Goal: Task Accomplishment & Management: Use online tool/utility

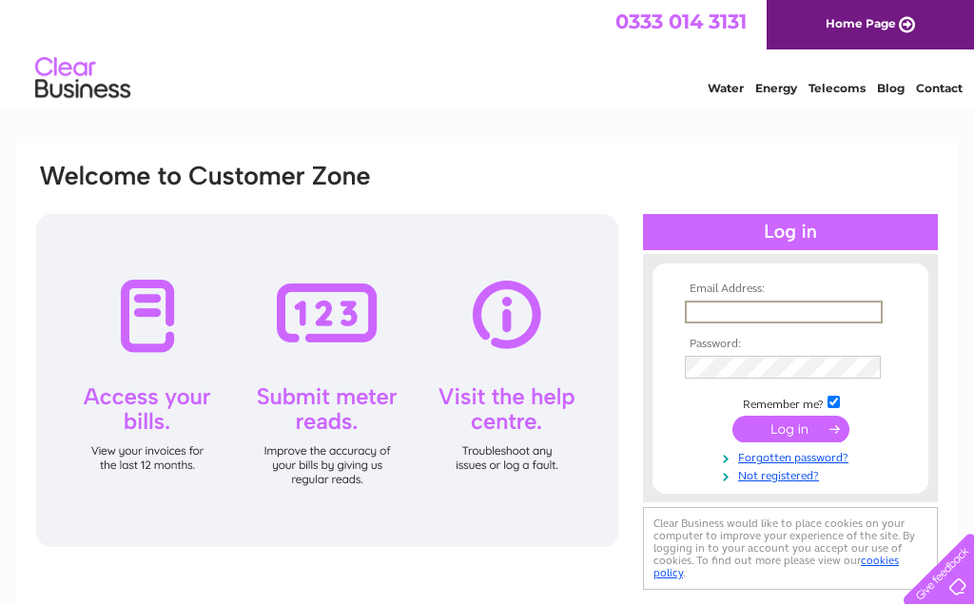
type input "[EMAIL_ADDRESS][DOMAIN_NAME]"
click at [791, 430] on input "submit" at bounding box center [791, 427] width 117 height 27
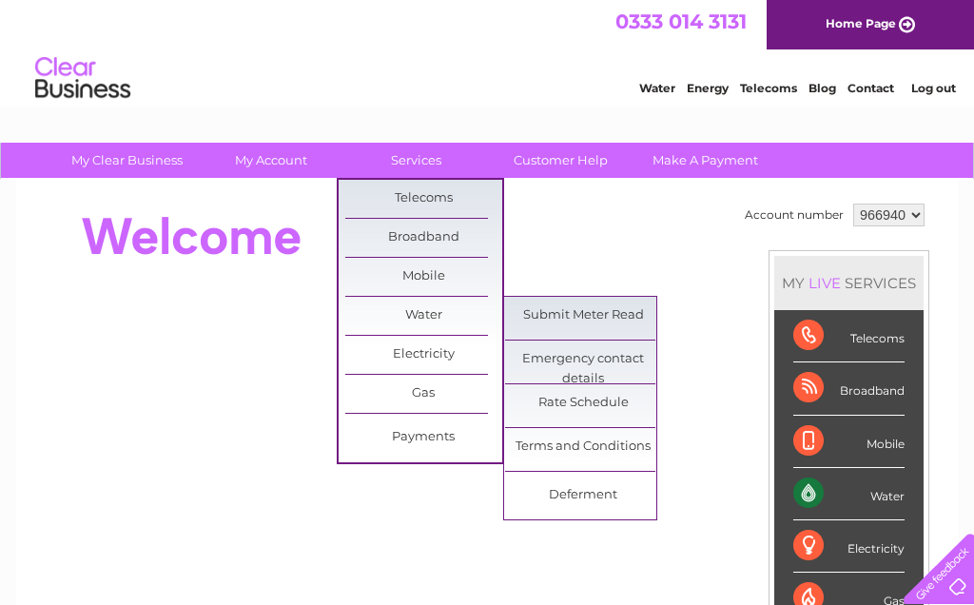
click at [590, 315] on link "Submit Meter Read" at bounding box center [583, 316] width 157 height 38
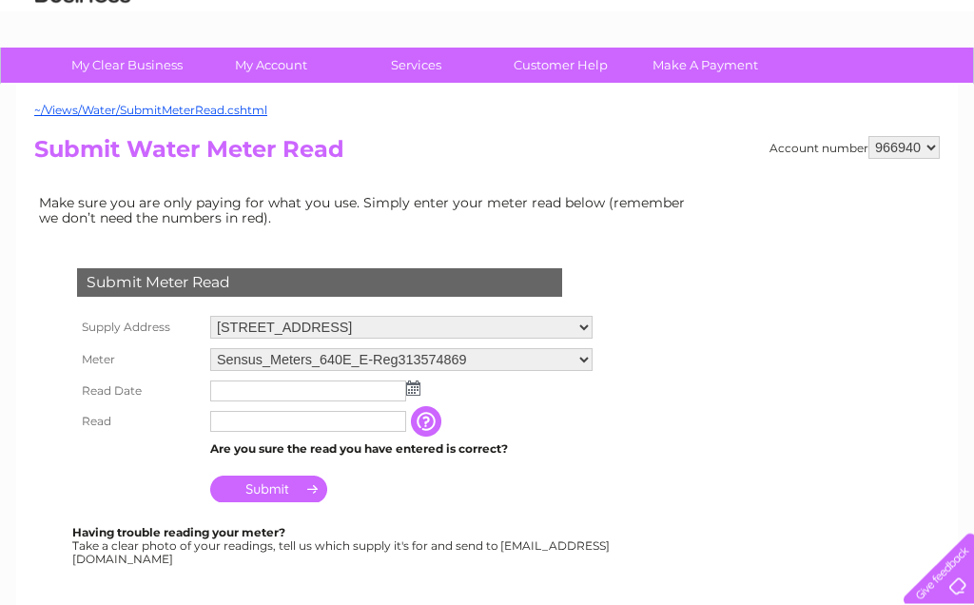
scroll to position [95, 0]
click at [418, 391] on img at bounding box center [413, 388] width 14 height 15
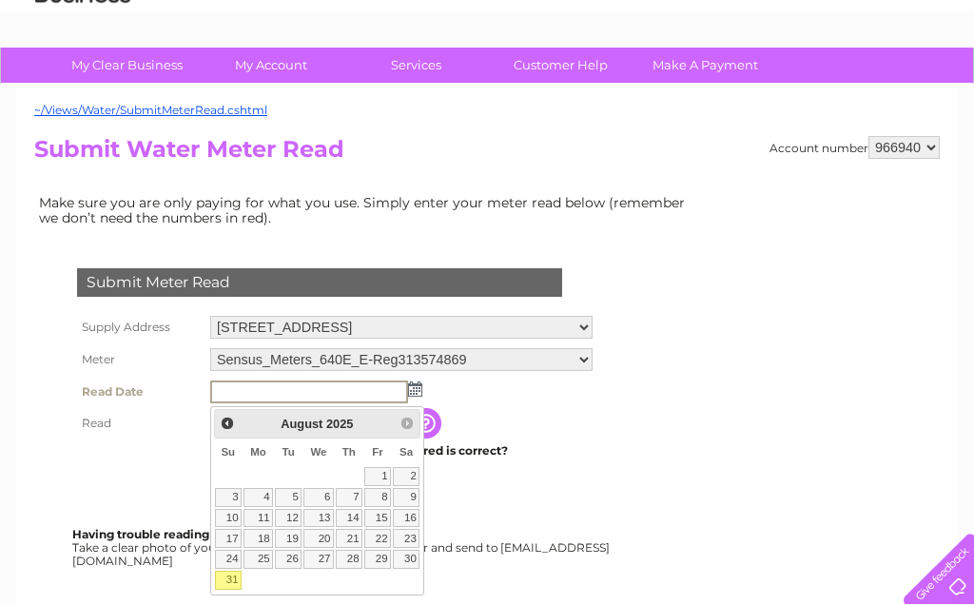
click at [385, 559] on link "29" at bounding box center [377, 559] width 27 height 19
type input "2025/08/29"
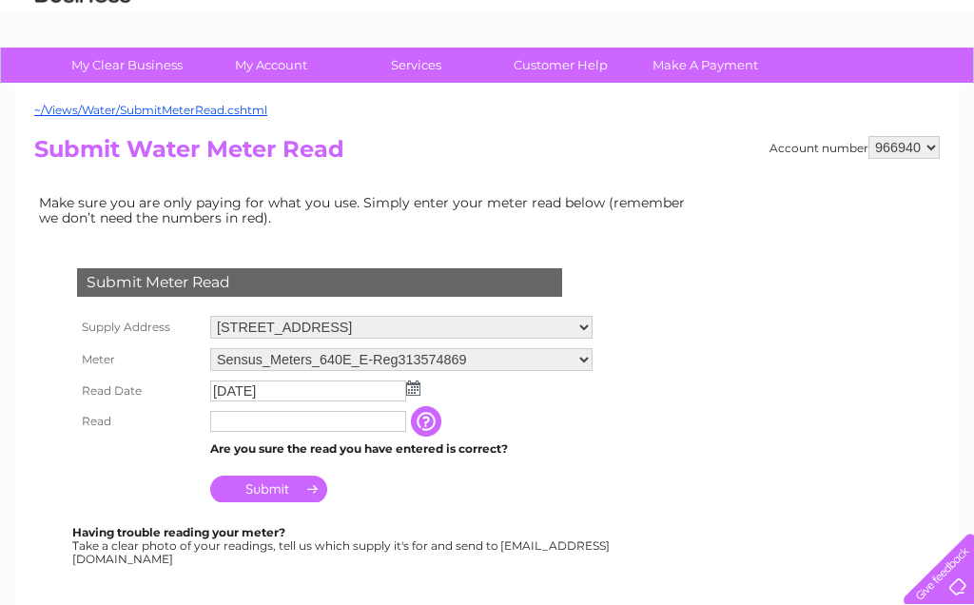
click at [258, 427] on input "text" at bounding box center [308, 421] width 196 height 21
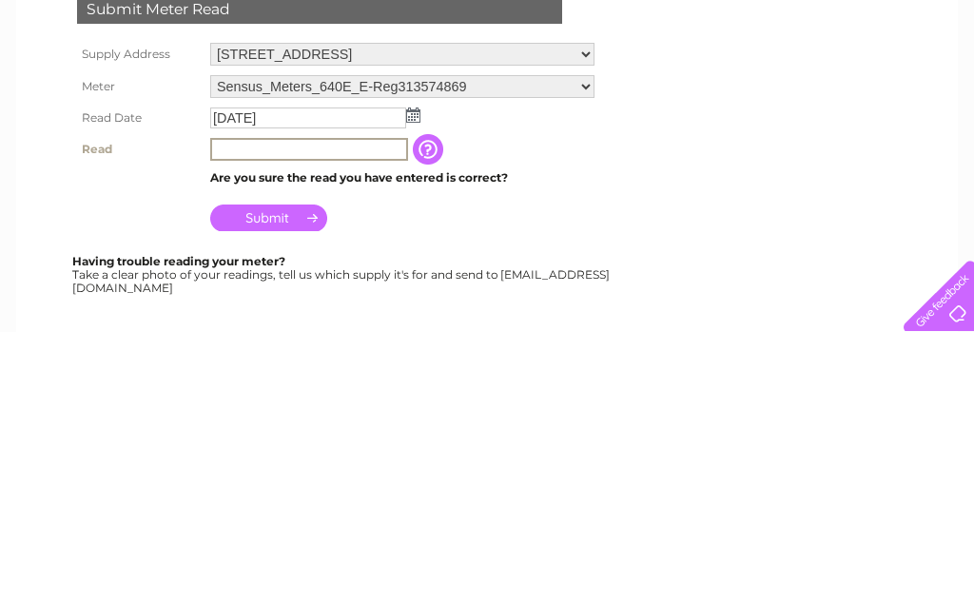
click at [427, 407] on input "button" at bounding box center [430, 422] width 34 height 30
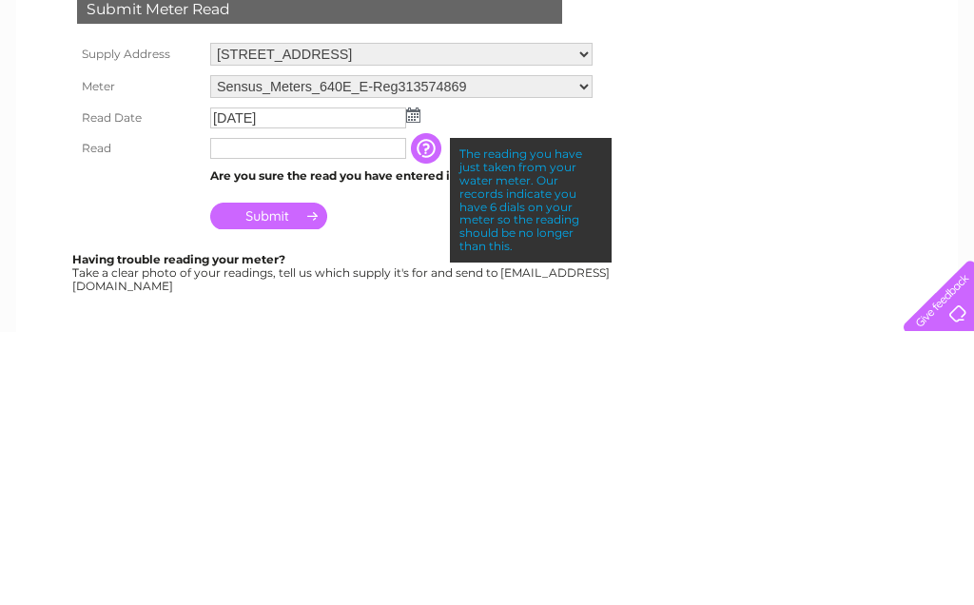
scroll to position [368, 0]
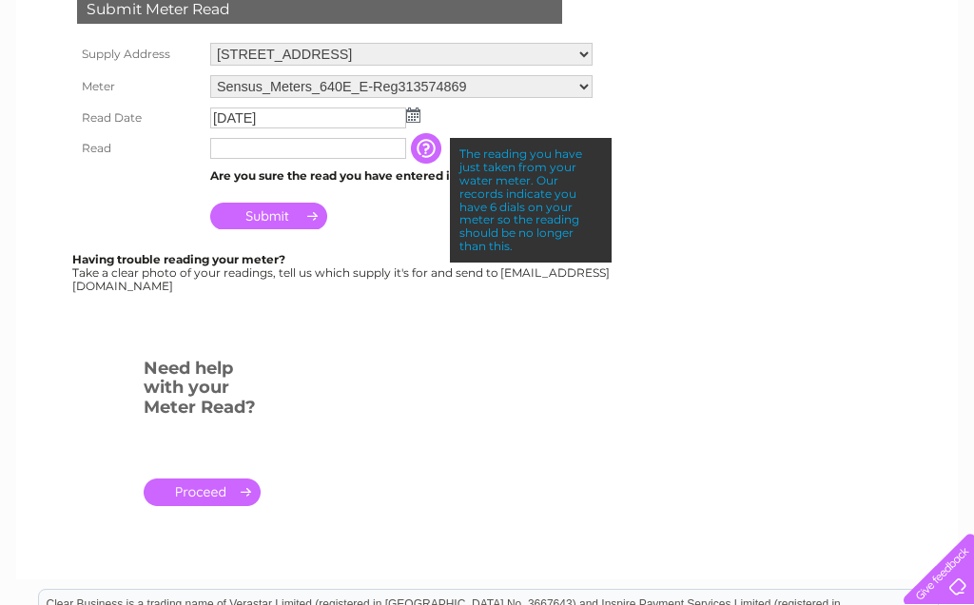
click at [246, 150] on input "text" at bounding box center [308, 148] width 196 height 21
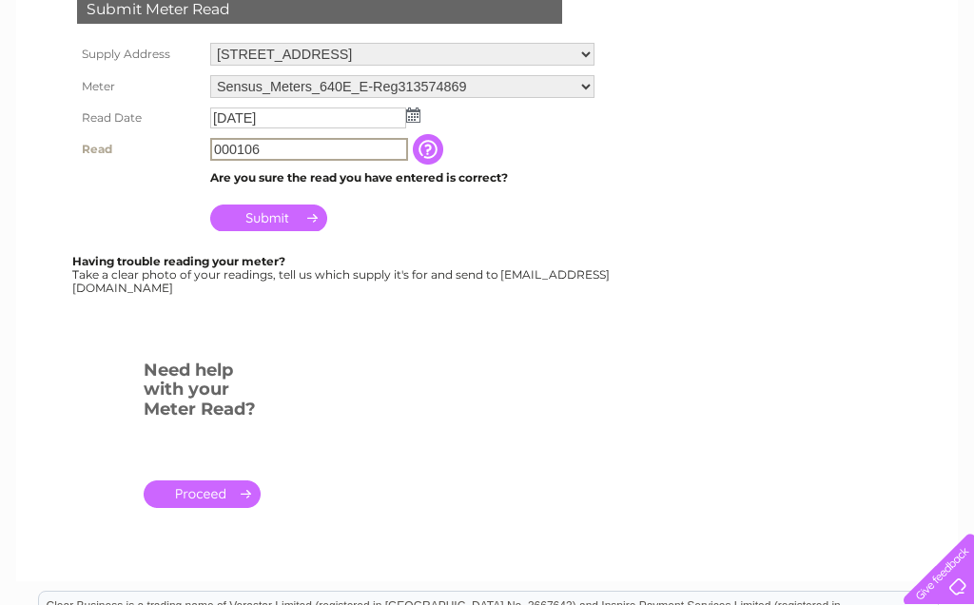
type input "000106"
click at [300, 222] on input "Submit" at bounding box center [268, 218] width 117 height 27
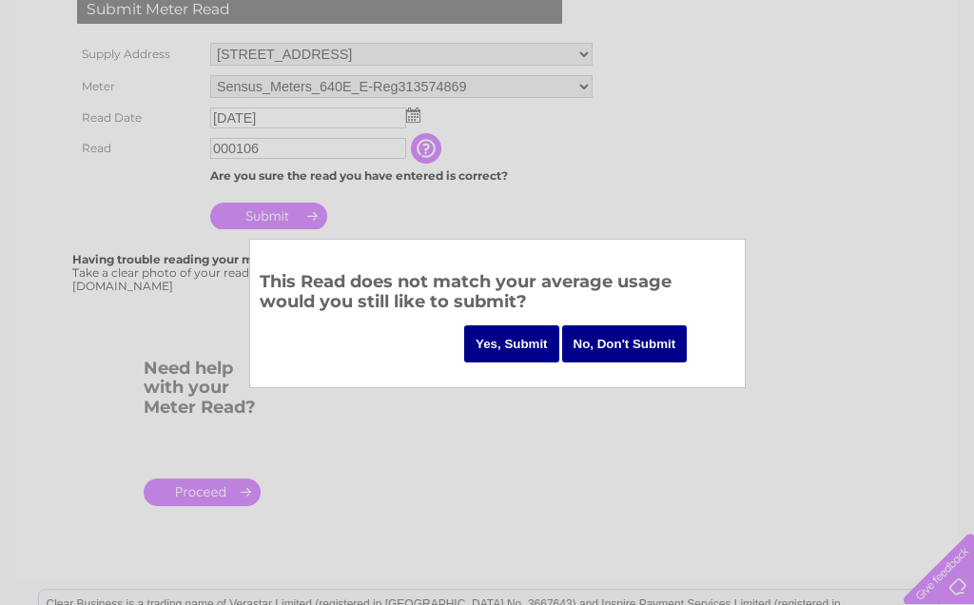
click at [517, 343] on input "Yes, Submit" at bounding box center [511, 343] width 95 height 37
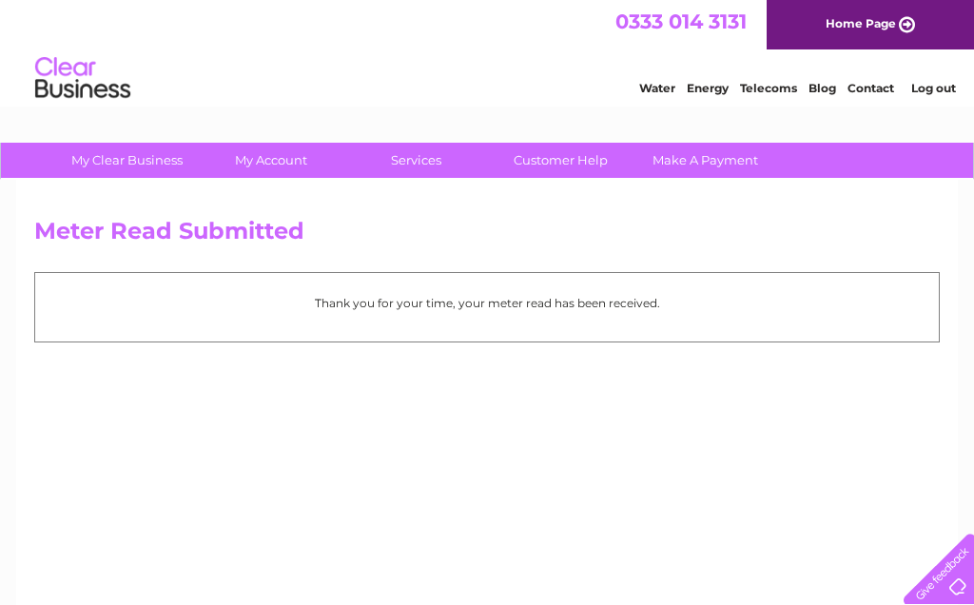
click at [933, 92] on link "Log out" at bounding box center [934, 88] width 45 height 14
